Goal: Check status: Check status

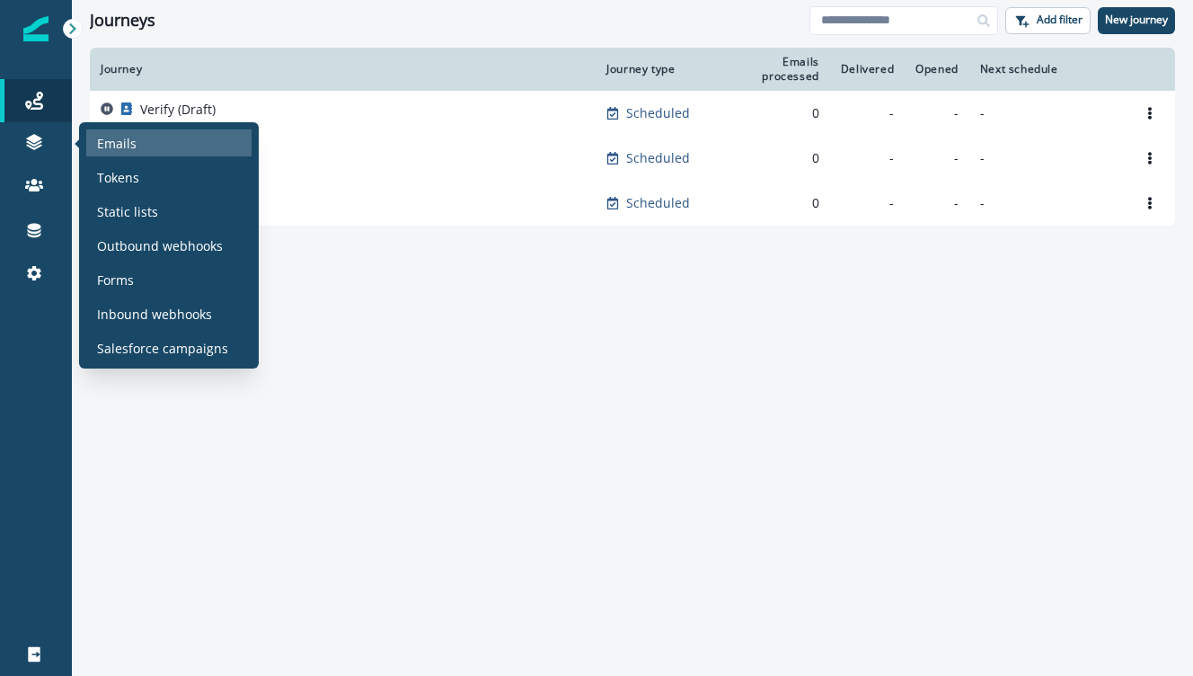
click at [128, 143] on p "Emails" at bounding box center [117, 143] width 40 height 19
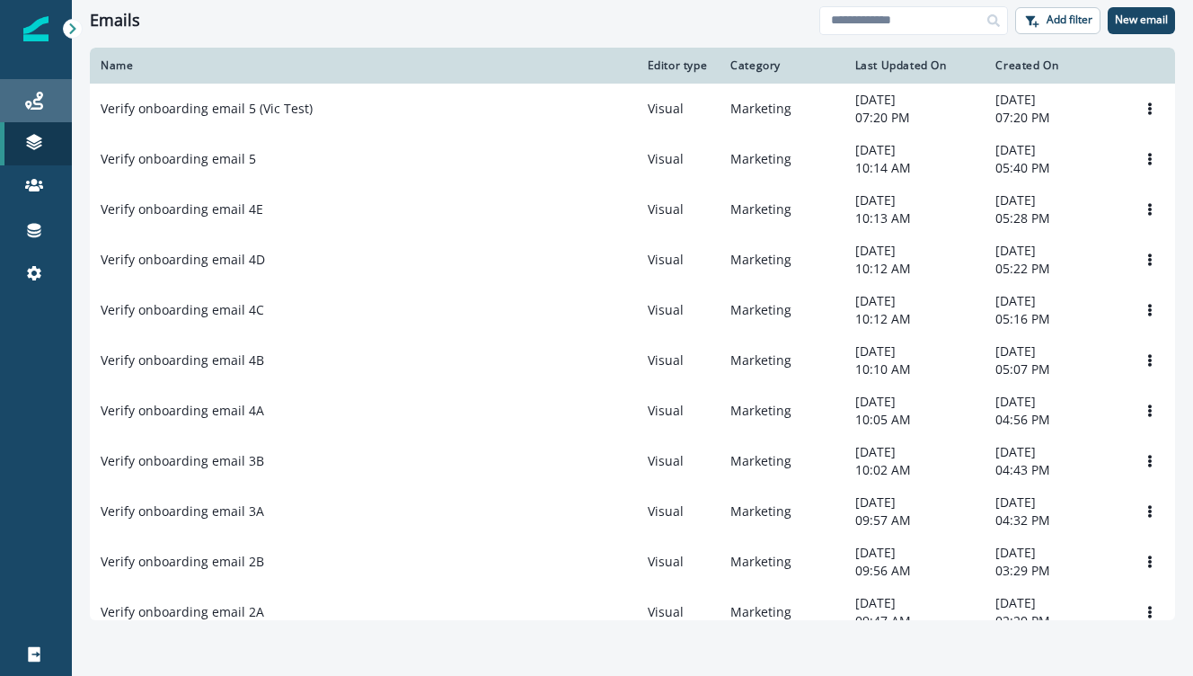
click at [47, 92] on div "Journeys" at bounding box center [36, 101] width 58 height 22
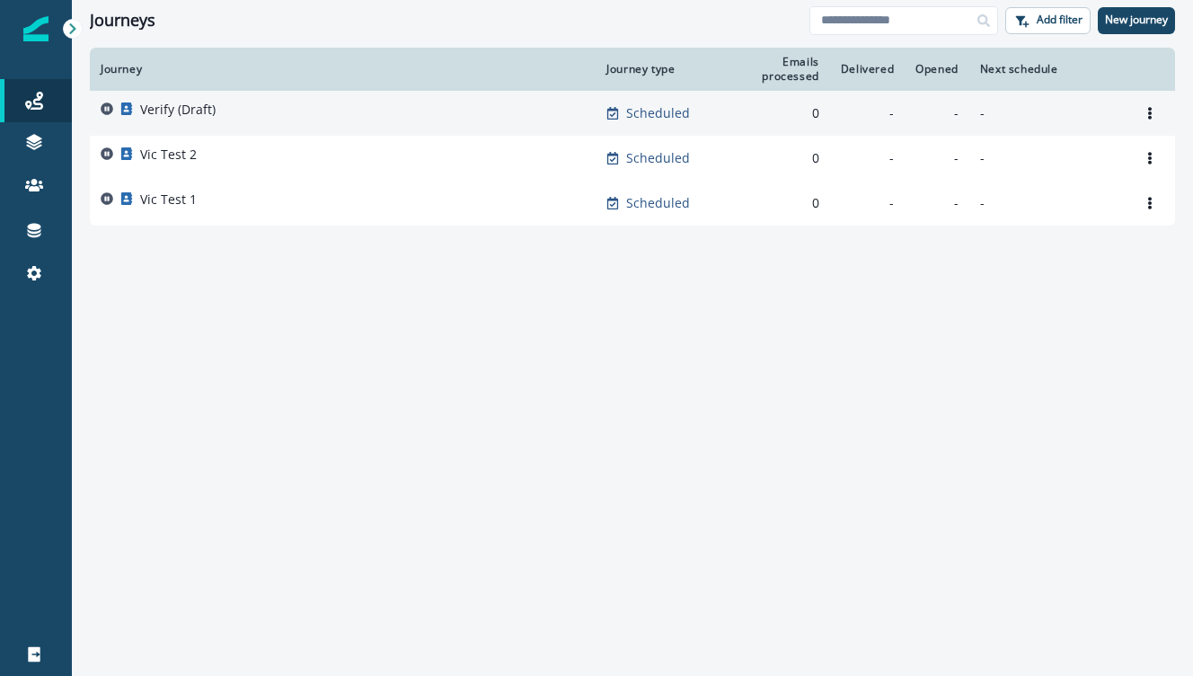
click at [190, 106] on p "Verify (Draft)" at bounding box center [177, 110] width 75 height 18
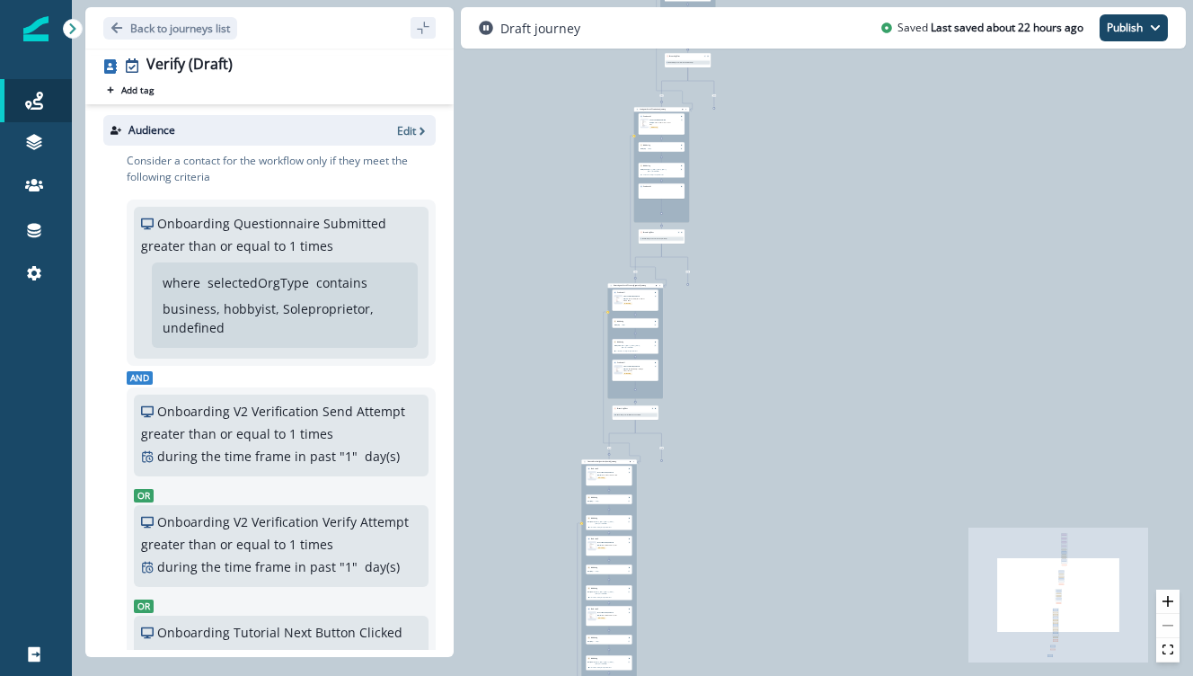
click at [792, 235] on div "0 contact has entered the journey Signup permitted journey Update value Update …" at bounding box center [633, 338] width 1122 height 676
click at [1169, 598] on icon "zoom in" at bounding box center [1168, 601] width 11 height 11
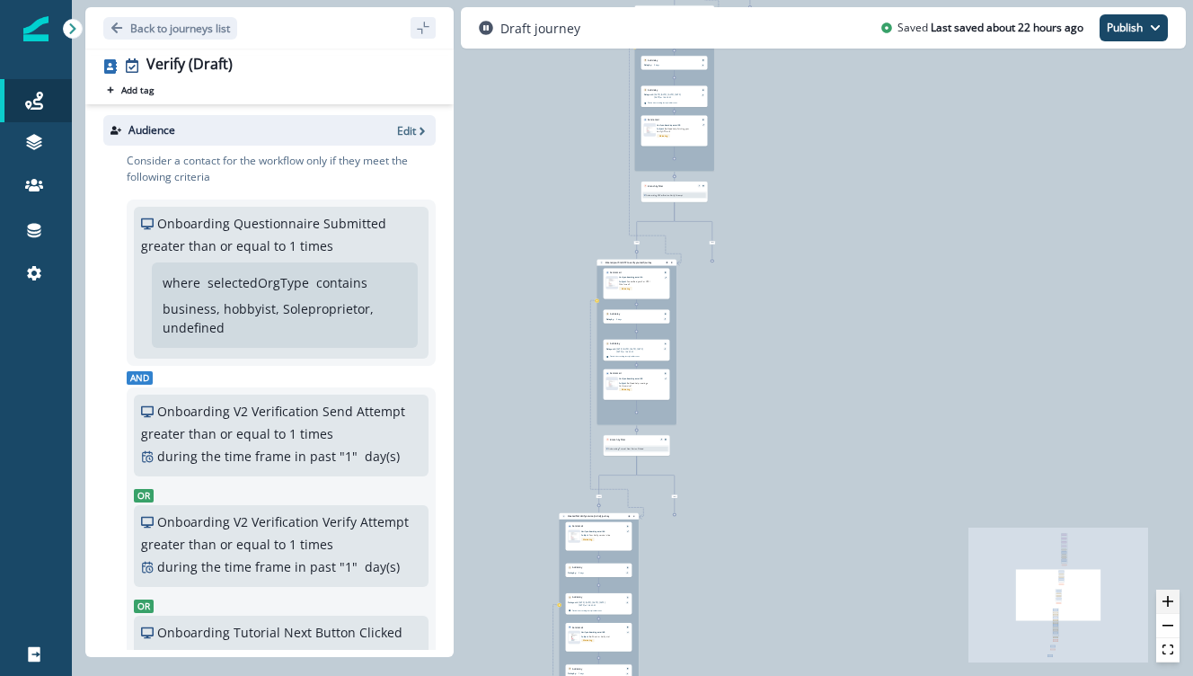
click at [1169, 598] on icon "zoom in" at bounding box center [1168, 601] width 11 height 11
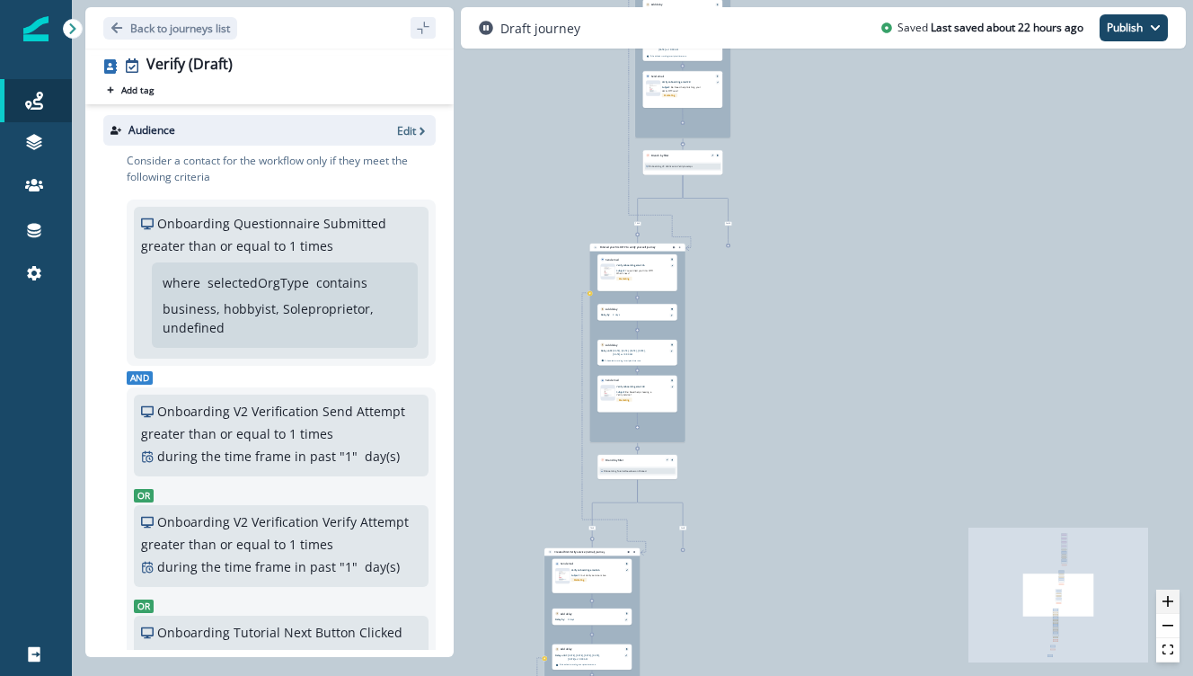
click at [1169, 598] on icon "zoom in" at bounding box center [1168, 601] width 11 height 11
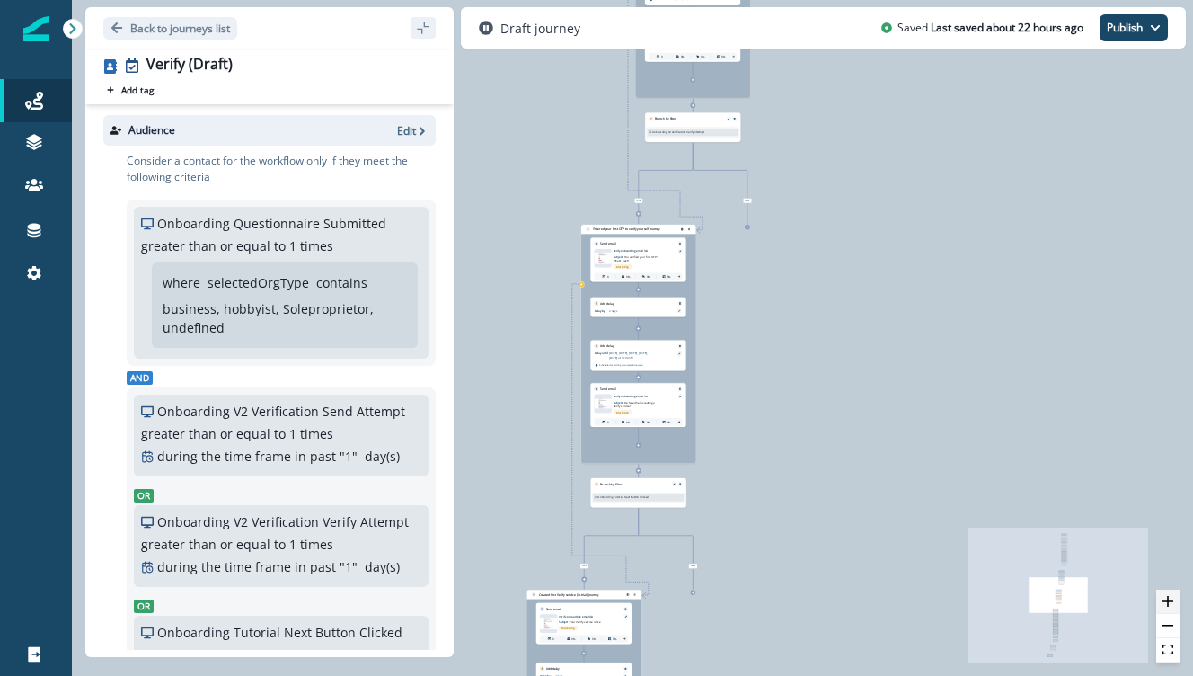
click at [1169, 598] on icon "zoom in" at bounding box center [1168, 601] width 11 height 11
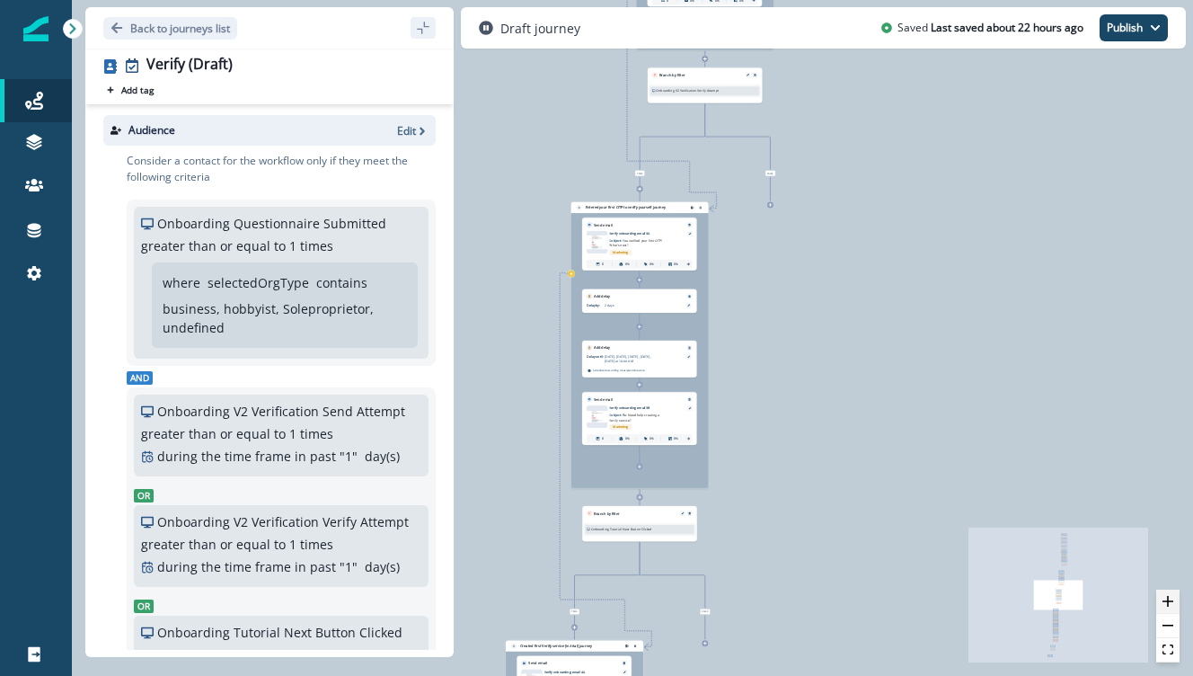
click at [1169, 597] on icon "zoom in" at bounding box center [1168, 601] width 11 height 11
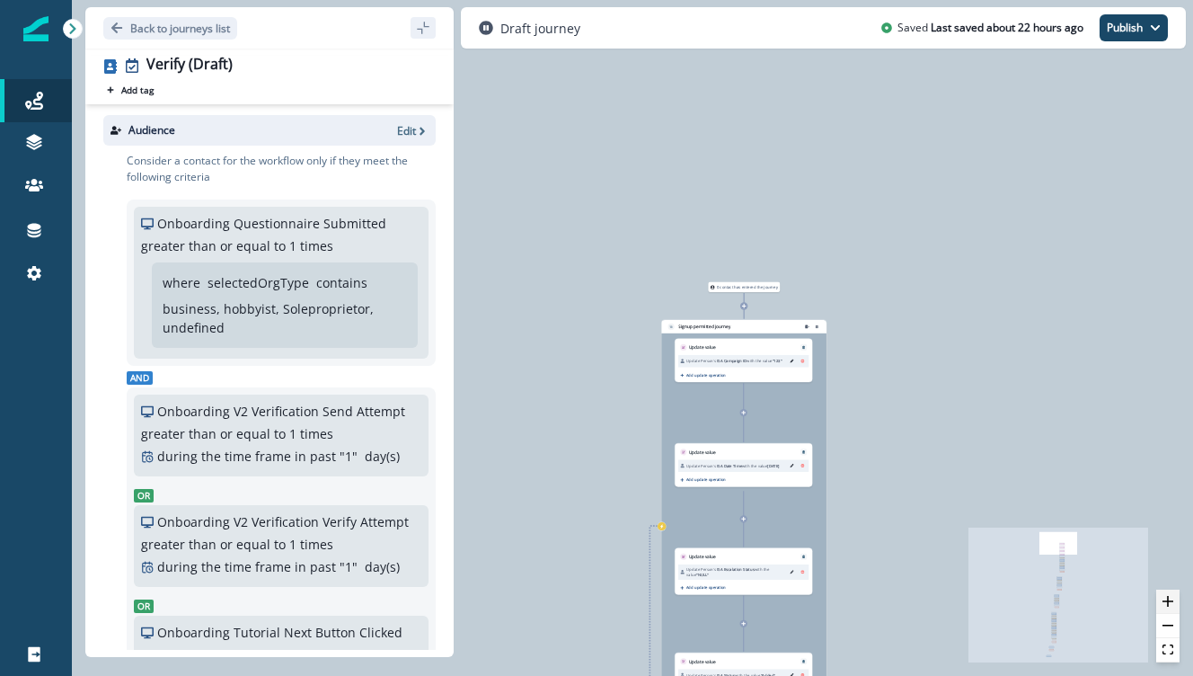
click at [1171, 596] on icon "zoom in" at bounding box center [1168, 601] width 11 height 11
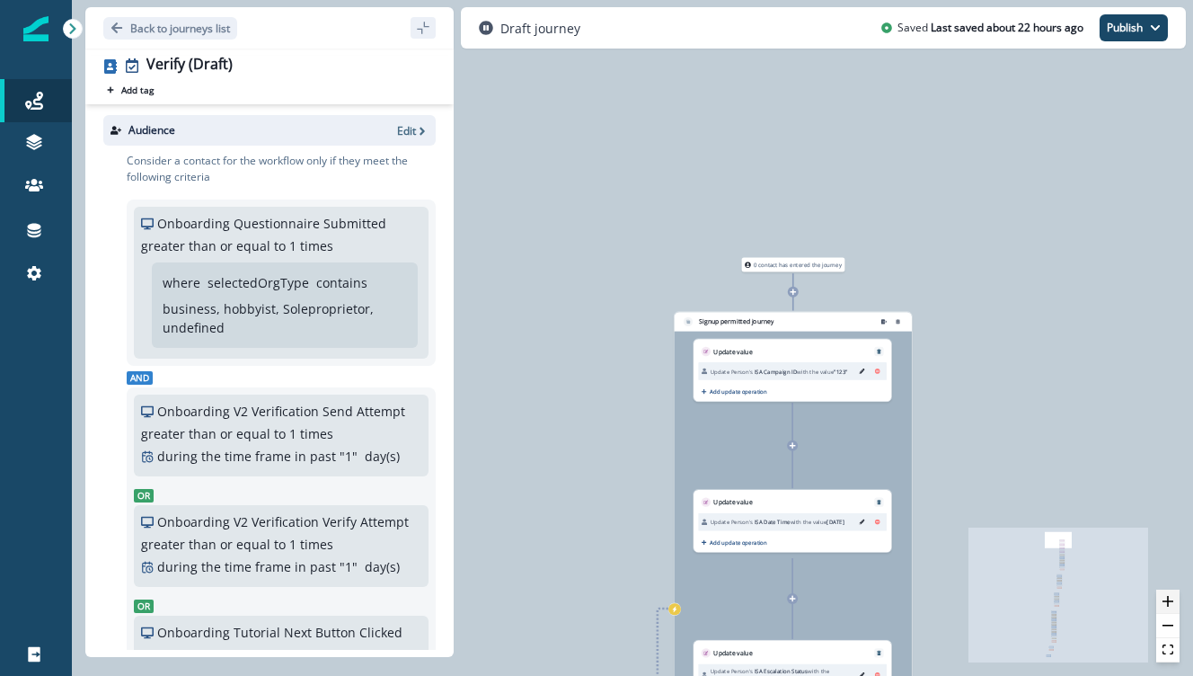
click at [1171, 596] on icon "zoom in" at bounding box center [1168, 601] width 11 height 11
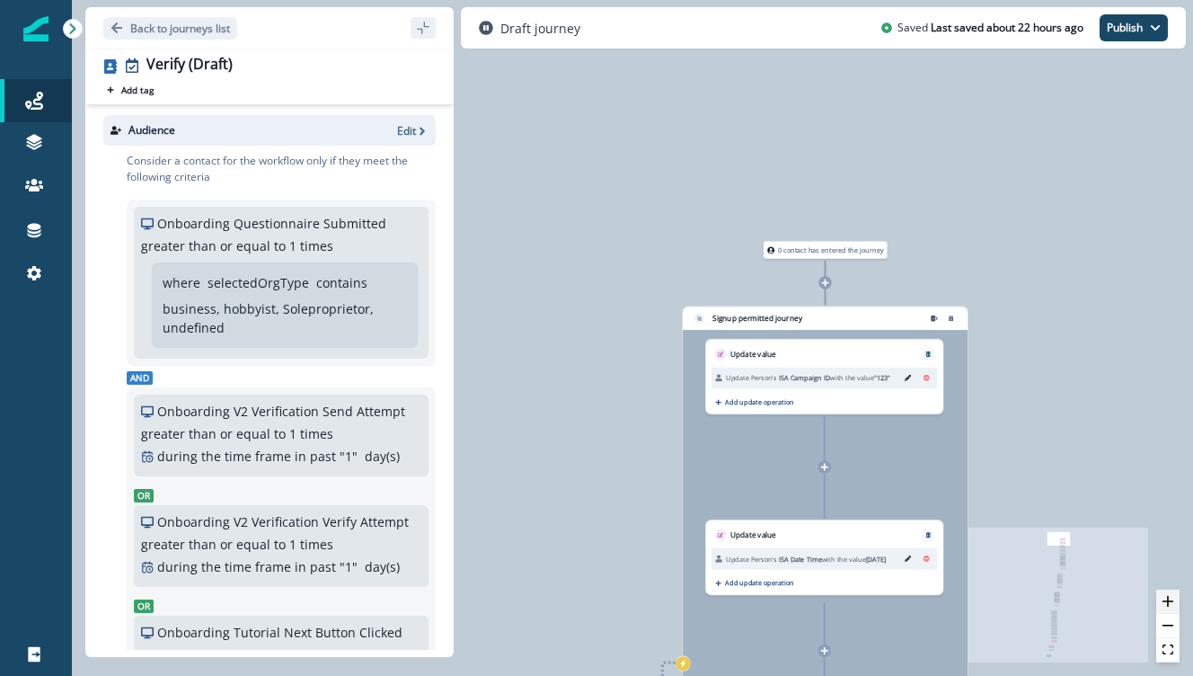
click at [1171, 596] on icon "zoom in" at bounding box center [1168, 601] width 11 height 11
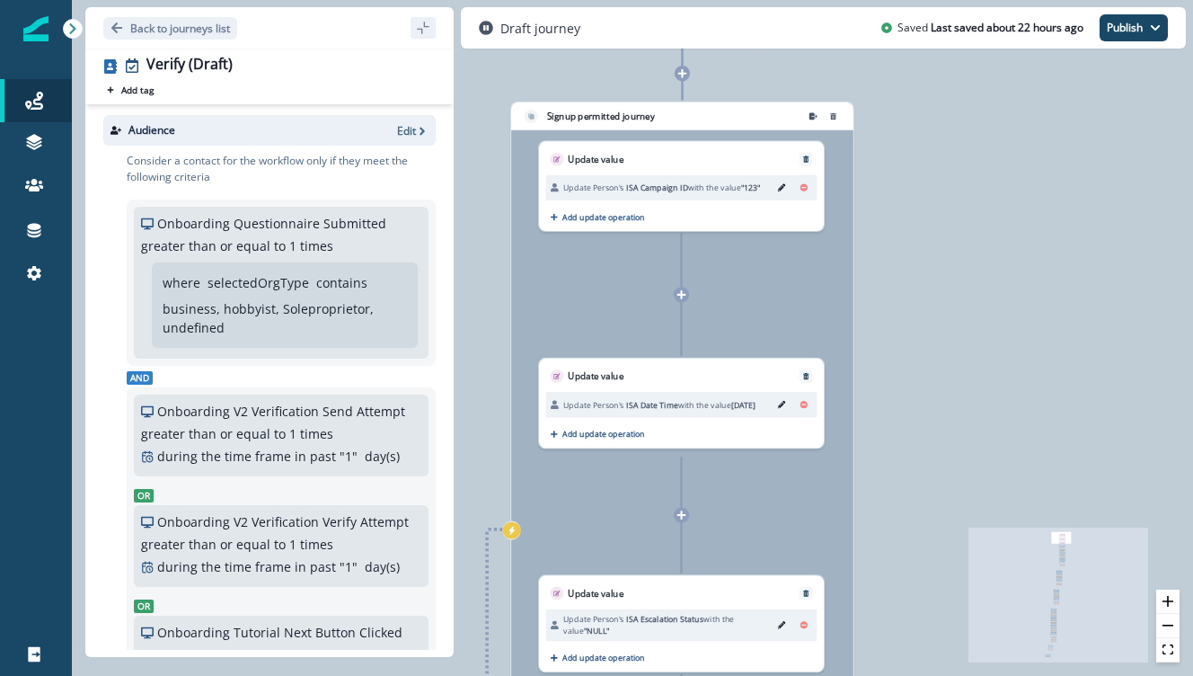
click at [635, 403] on span "ISA Date Time" at bounding box center [652, 404] width 52 height 11
click at [998, 235] on div "0 contact has entered the journey Signup permitted journey Update value Update …" at bounding box center [633, 338] width 1122 height 676
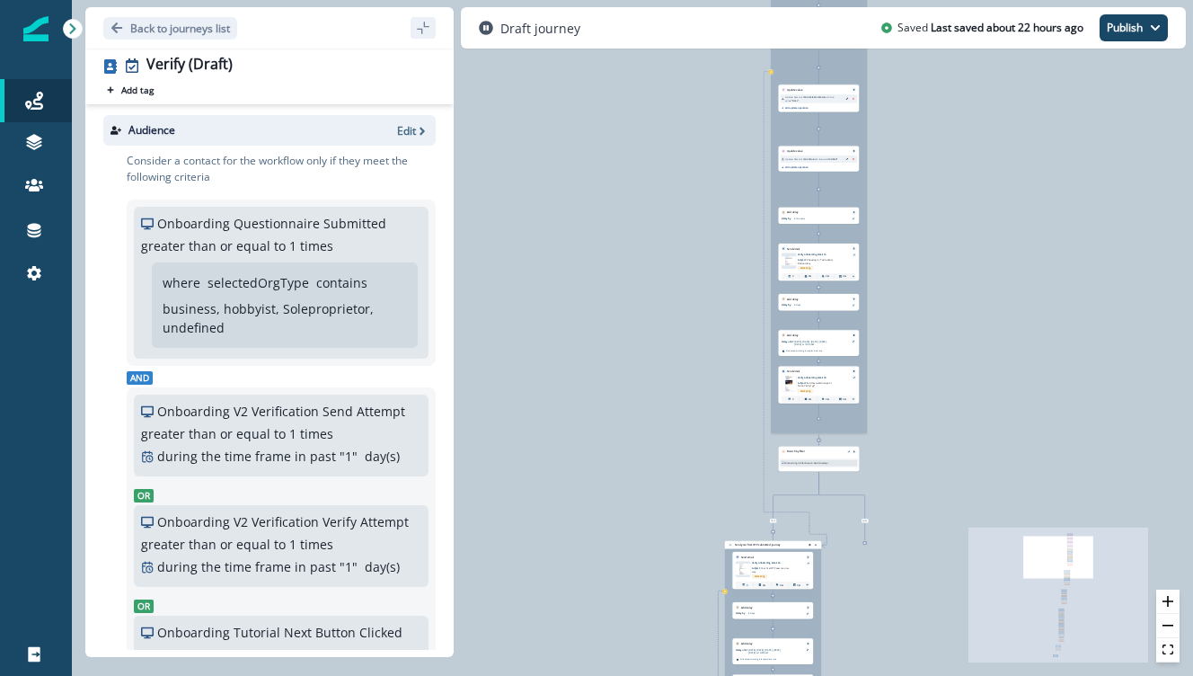
drag, startPoint x: 1025, startPoint y: 358, endPoint x: 935, endPoint y: 111, distance: 263.3
click at [935, 111] on div "0 contact has entered the journey Signup permitted journey Update value Update …" at bounding box center [633, 338] width 1122 height 676
